Goal: Check status: Check status

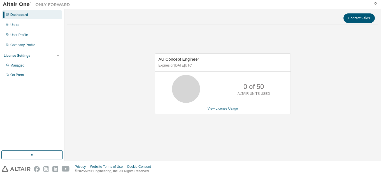
click at [226, 111] on link "View License Usage" at bounding box center [223, 109] width 31 height 4
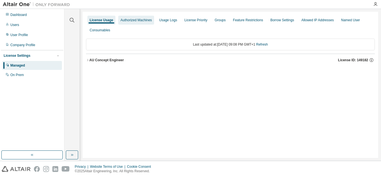
click at [129, 20] on div "Authorized Machines" at bounding box center [136, 20] width 31 height 4
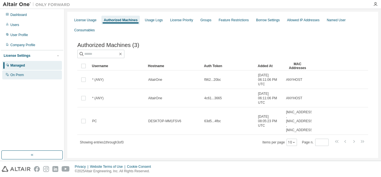
click at [26, 76] on div "On Prem" at bounding box center [32, 75] width 60 height 9
